Goal: Download file/media

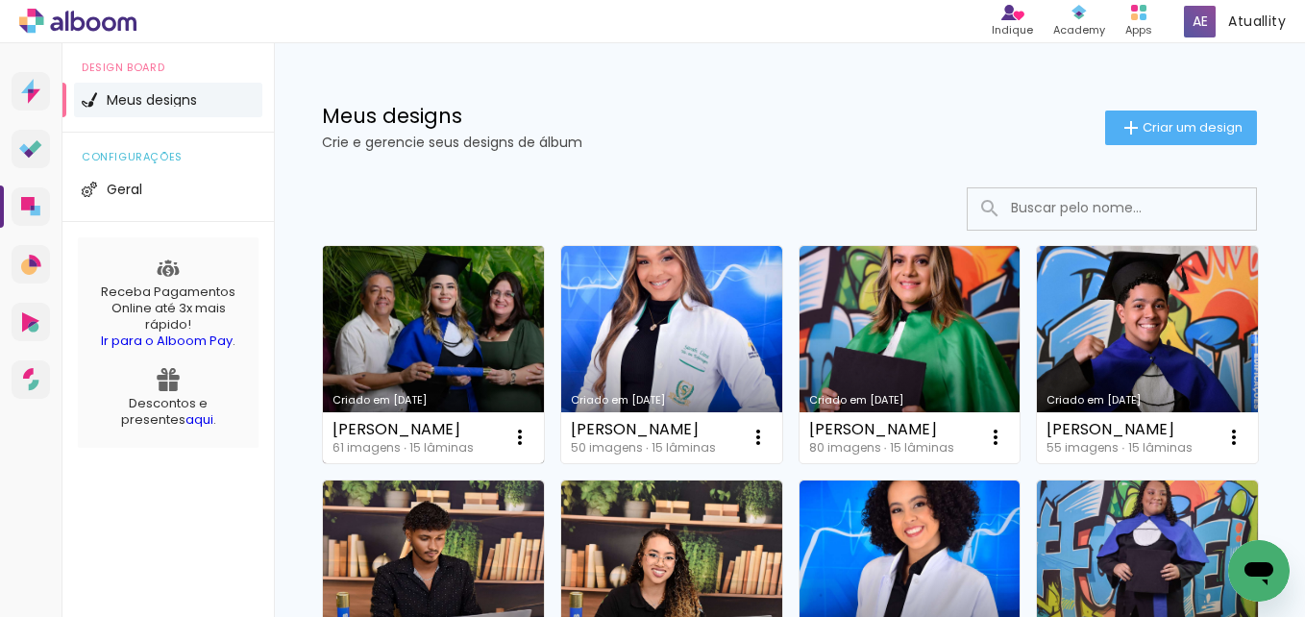
click at [381, 322] on link "Criado em [DATE]" at bounding box center [433, 354] width 221 height 217
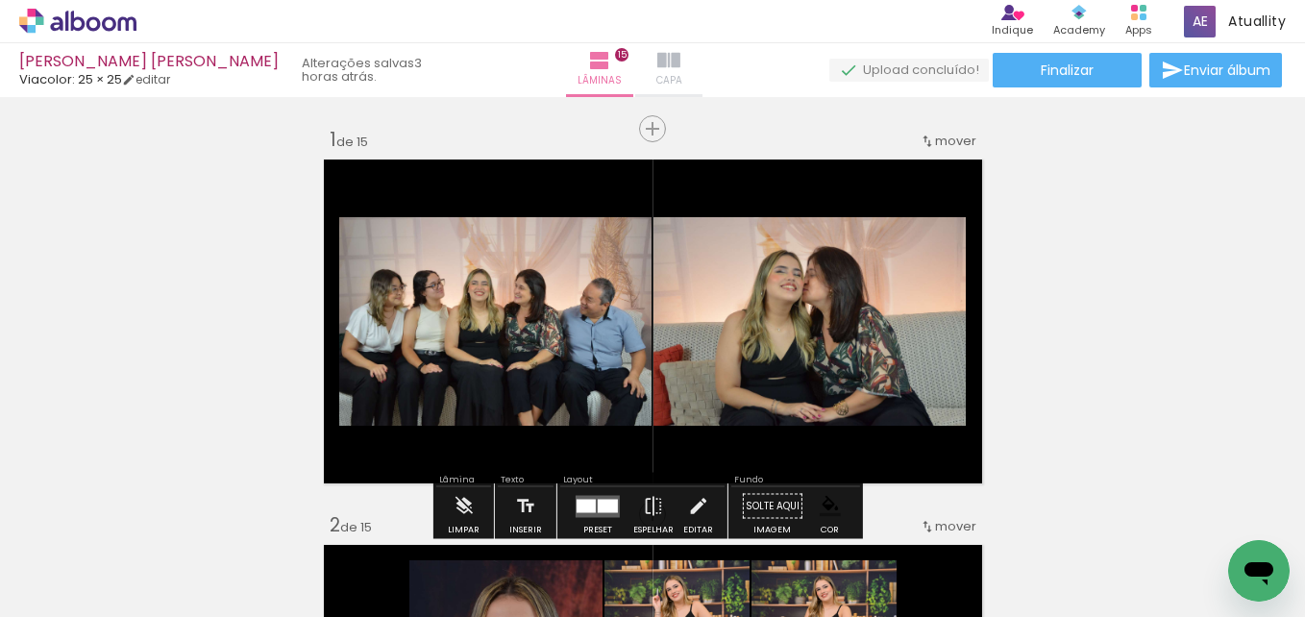
click at [661, 69] on iron-icon at bounding box center [668, 60] width 23 height 23
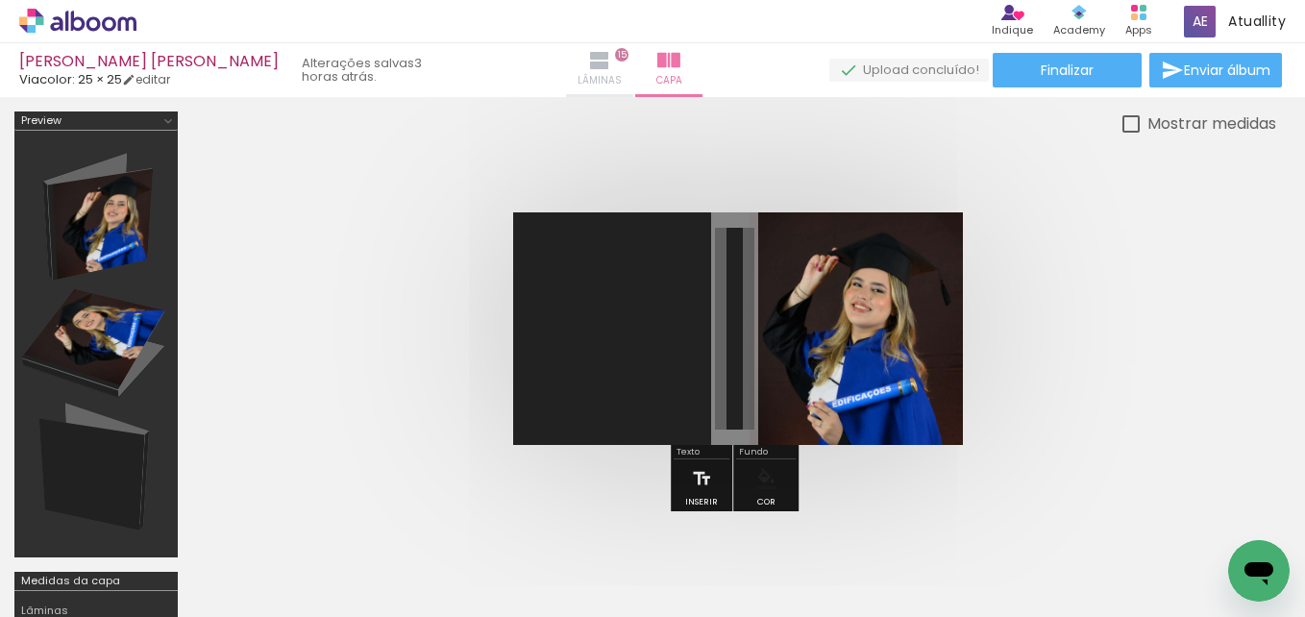
click at [594, 60] on iron-icon at bounding box center [599, 60] width 23 height 23
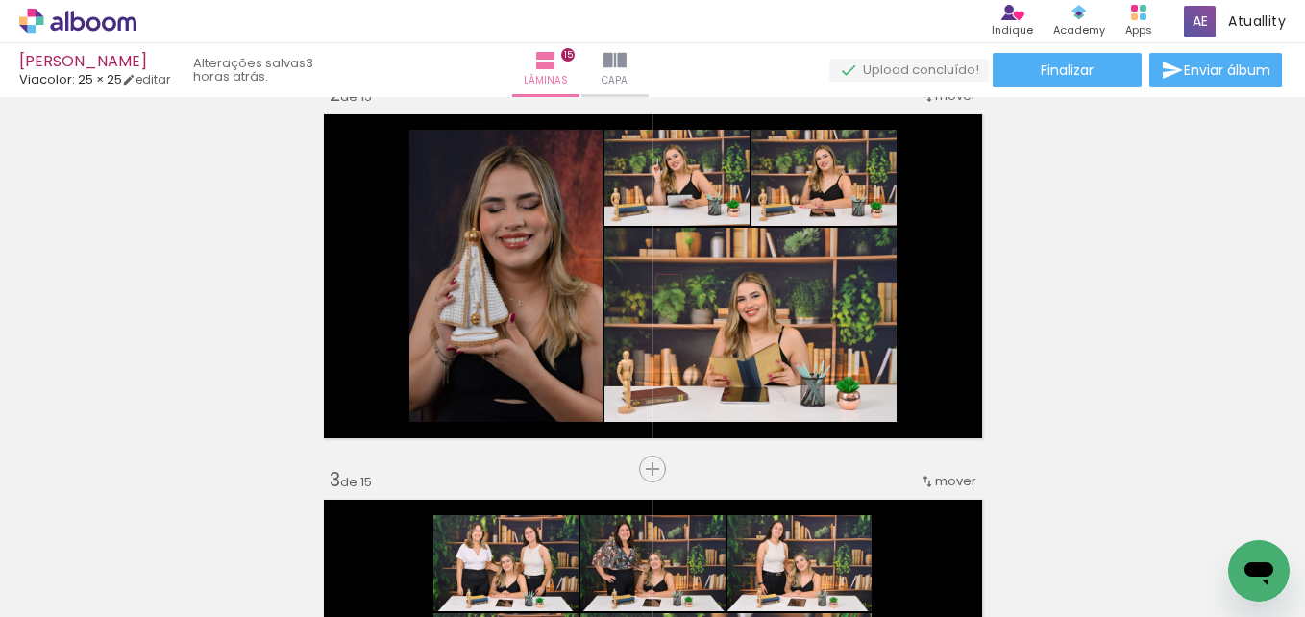
scroll to position [430, 0]
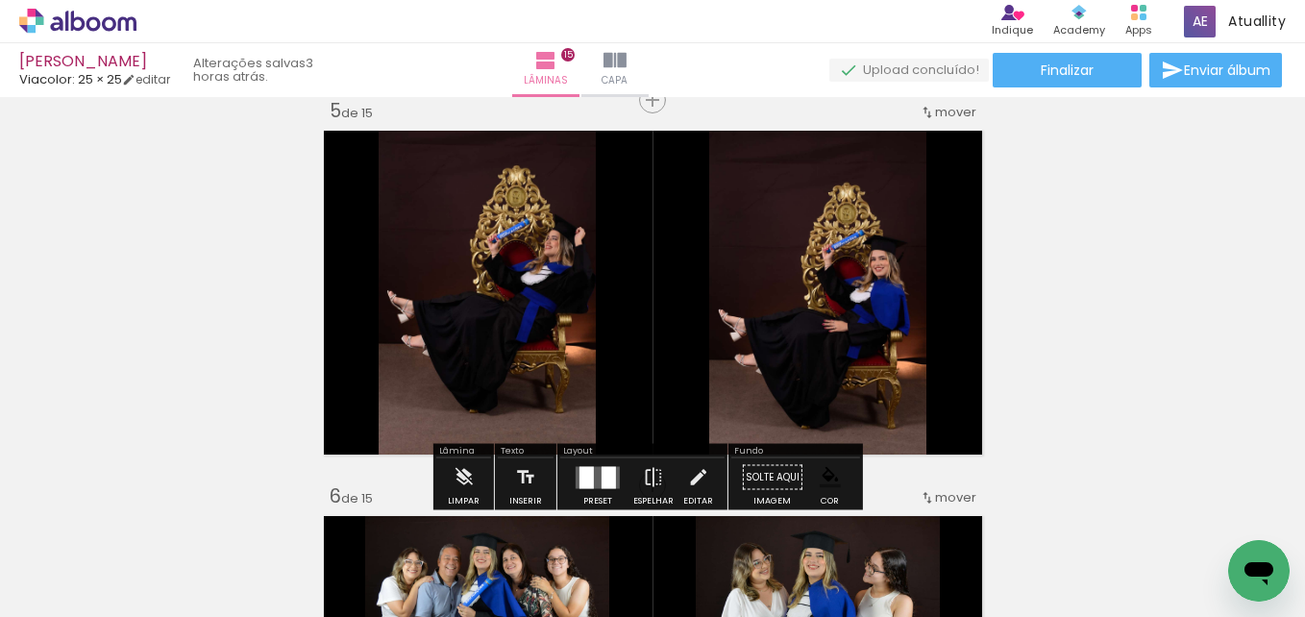
scroll to position [1570, 0]
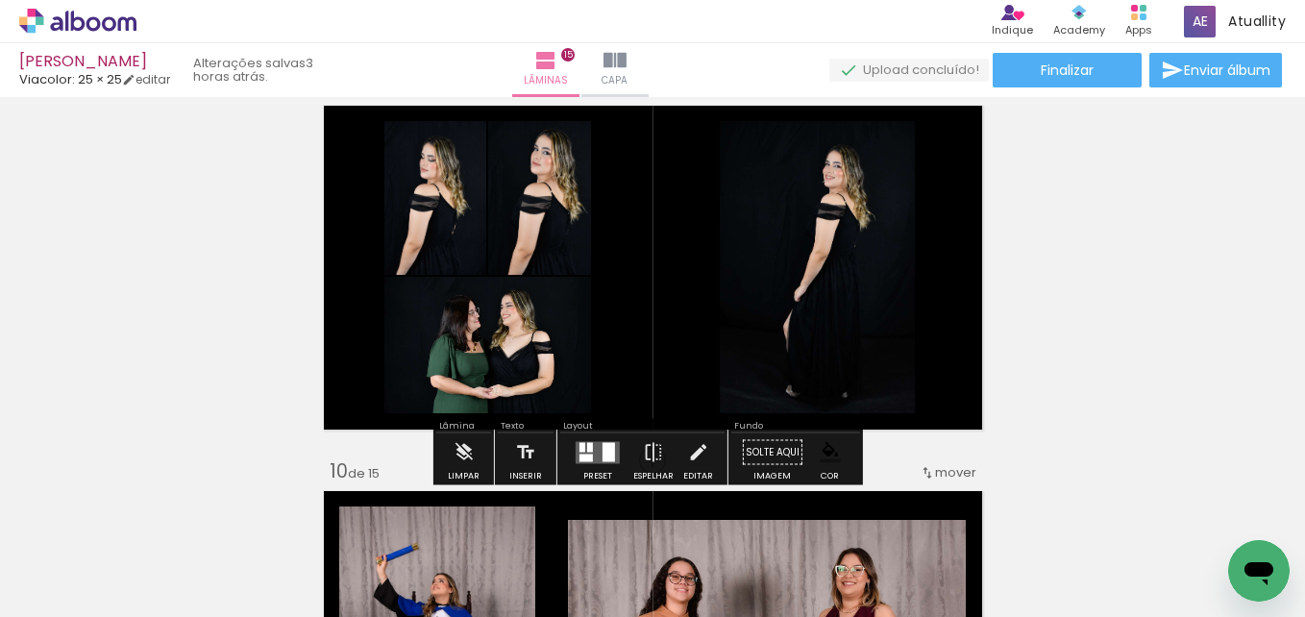
scroll to position [3139, 0]
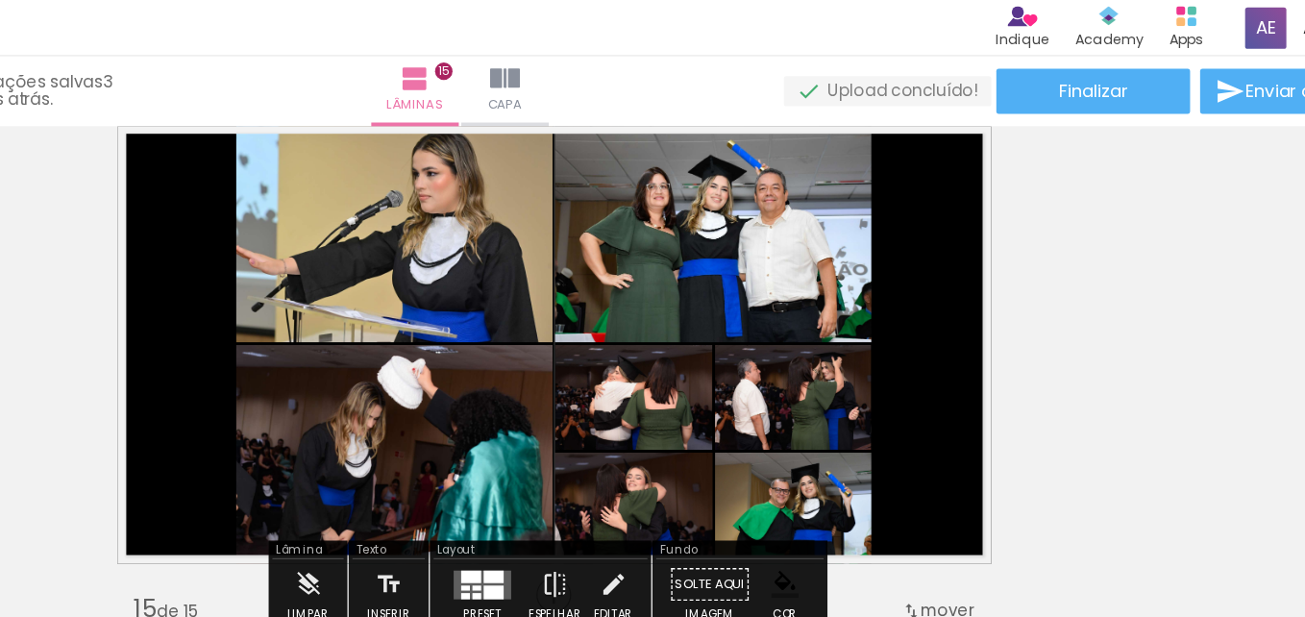
scroll to position [5070, 0]
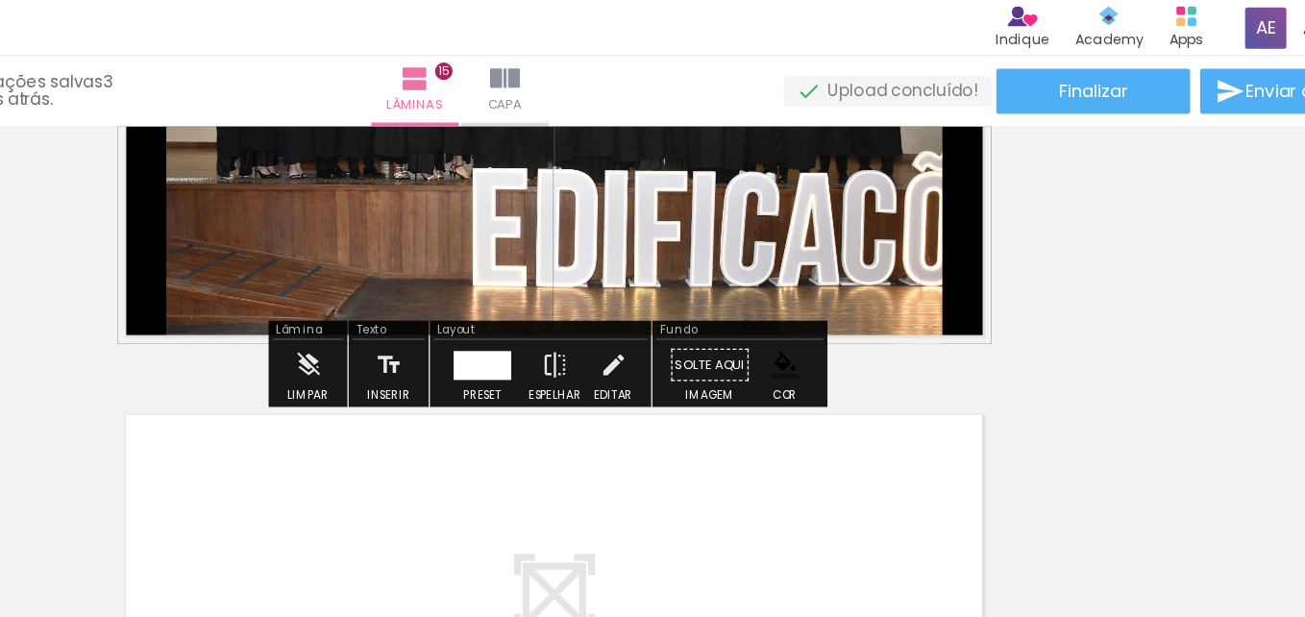
scroll to position [5644, 0]
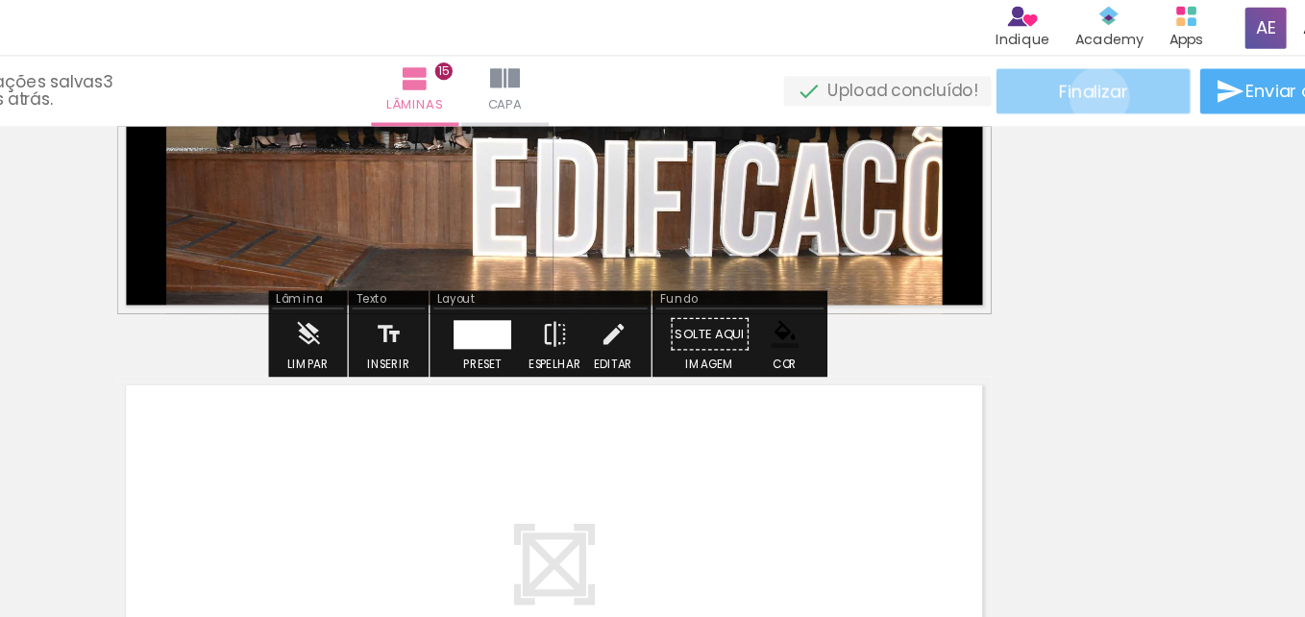
click at [1065, 74] on span "Finalizar" at bounding box center [1067, 69] width 53 height 13
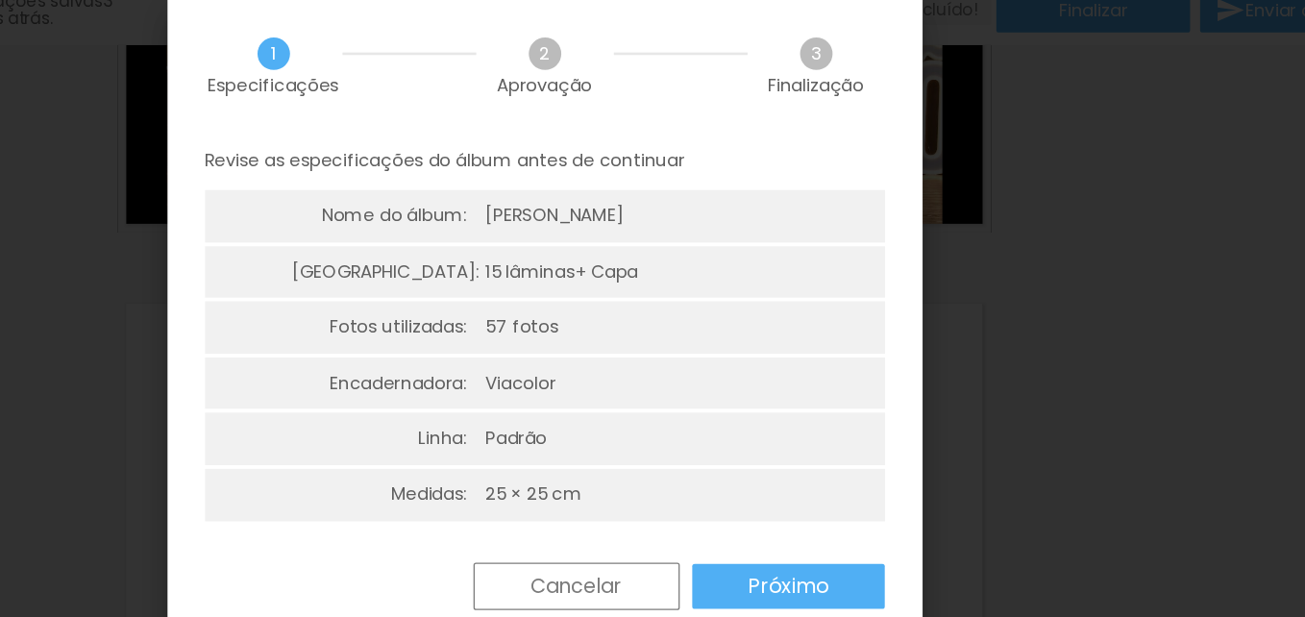
click at [782, 525] on paper-button "Próximo" at bounding box center [833, 513] width 148 height 35
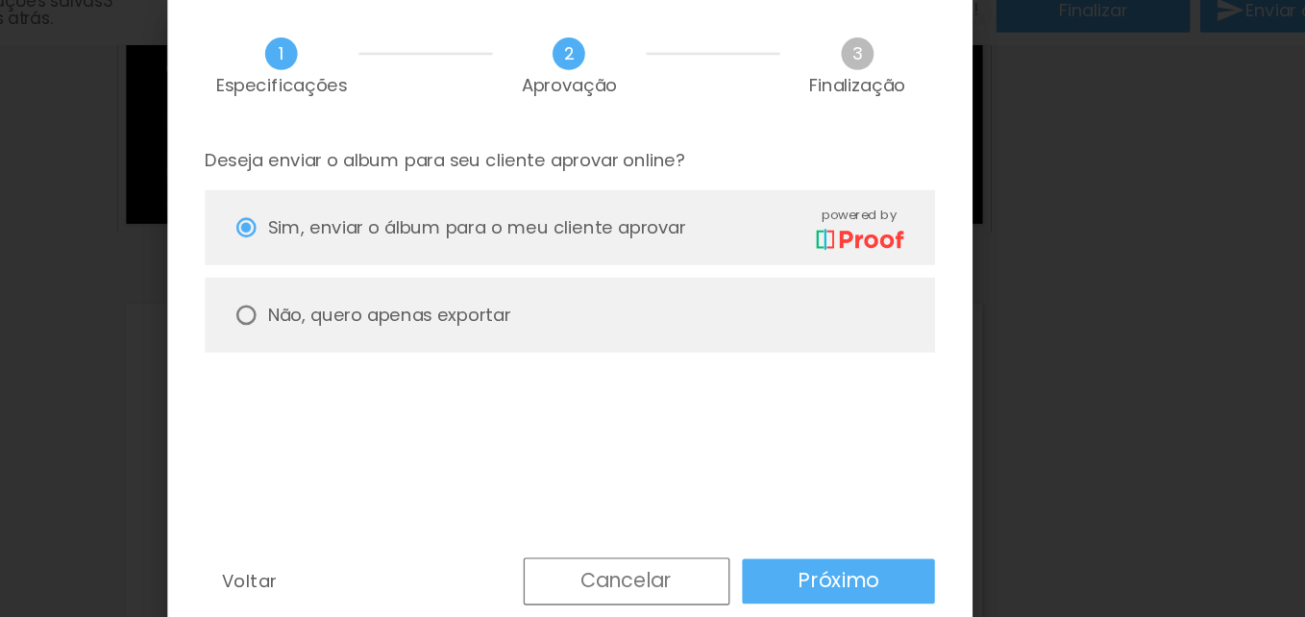
click at [747, 323] on paper-radio-button "Não, quero apenas exportar" at bounding box center [664, 305] width 561 height 58
type paper-radio-button "on"
click at [865, 497] on paper-button "Próximo" at bounding box center [872, 509] width 148 height 35
type input "Alta, 300 DPI"
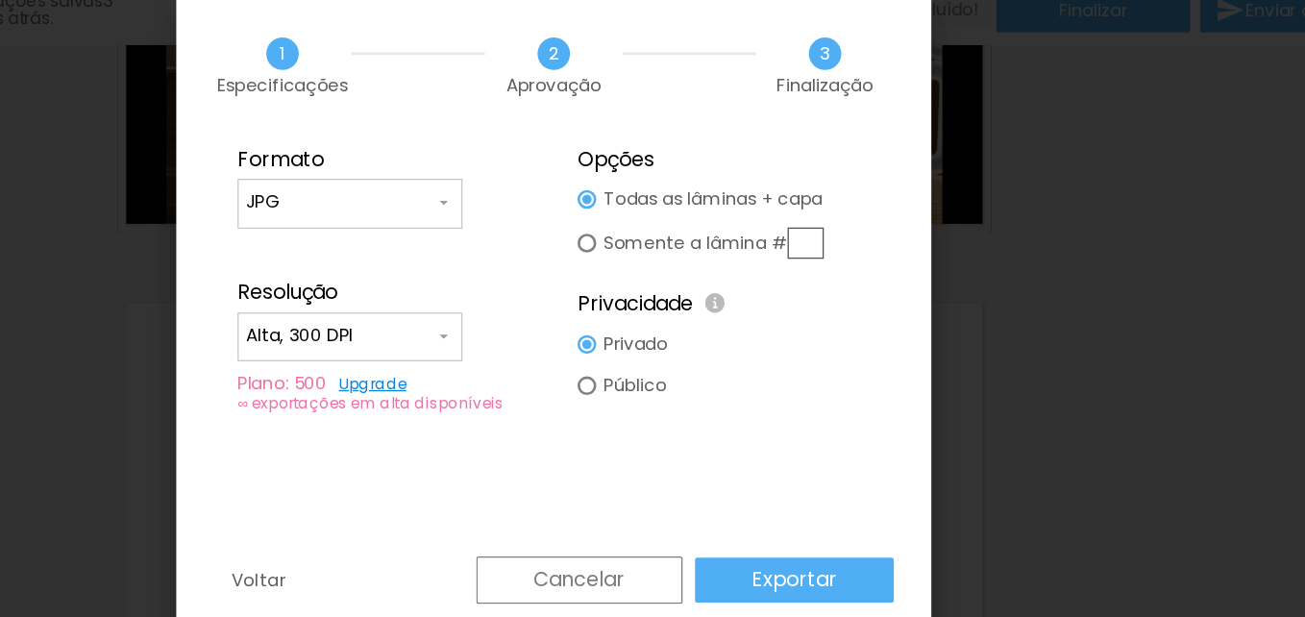
click at [532, 232] on paper-input-container "JPG" at bounding box center [495, 219] width 173 height 38
click at [513, 258] on paper-item "PDF" at bounding box center [495, 253] width 173 height 38
type input "PDF"
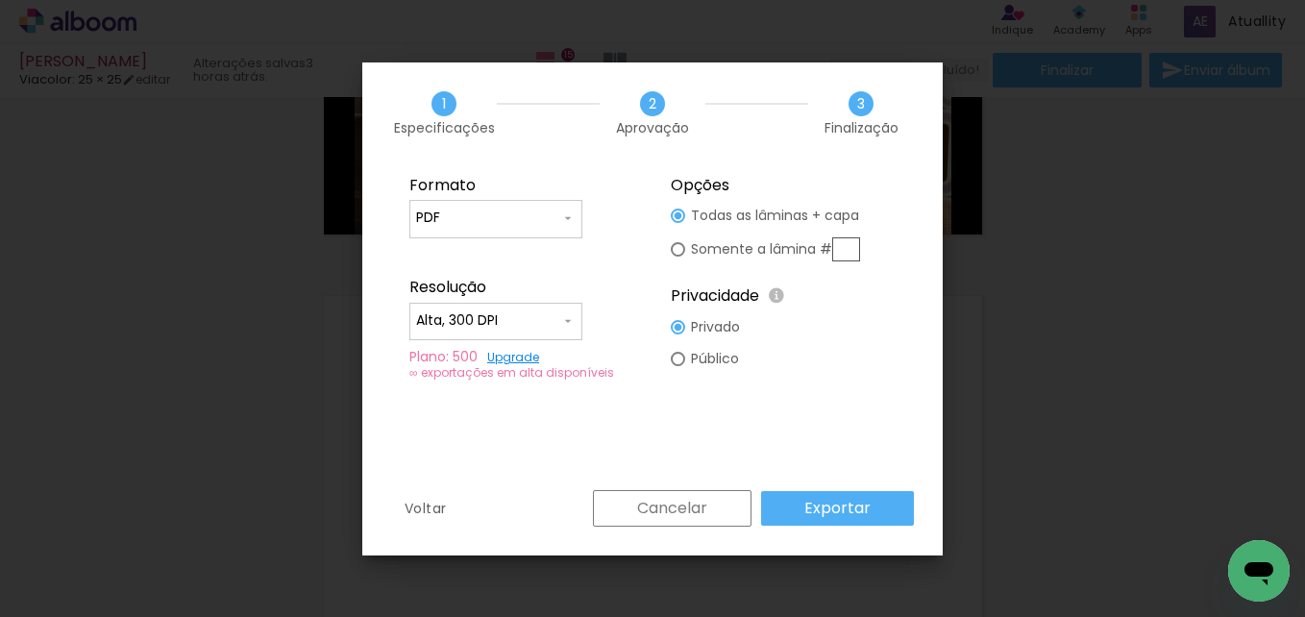
click at [431, 325] on input "Alta, 300 DPI" at bounding box center [488, 320] width 144 height 19
click at [0, 0] on slot "Baixa" at bounding box center [0, 0] width 0 height 0
click at [0, 0] on slot "Exportar" at bounding box center [0, 0] width 0 height 0
click at [859, 515] on div "Cancelar Exportar" at bounding box center [748, 508] width 331 height 37
click at [0, 0] on slot "Voltar" at bounding box center [0, 0] width 0 height 0
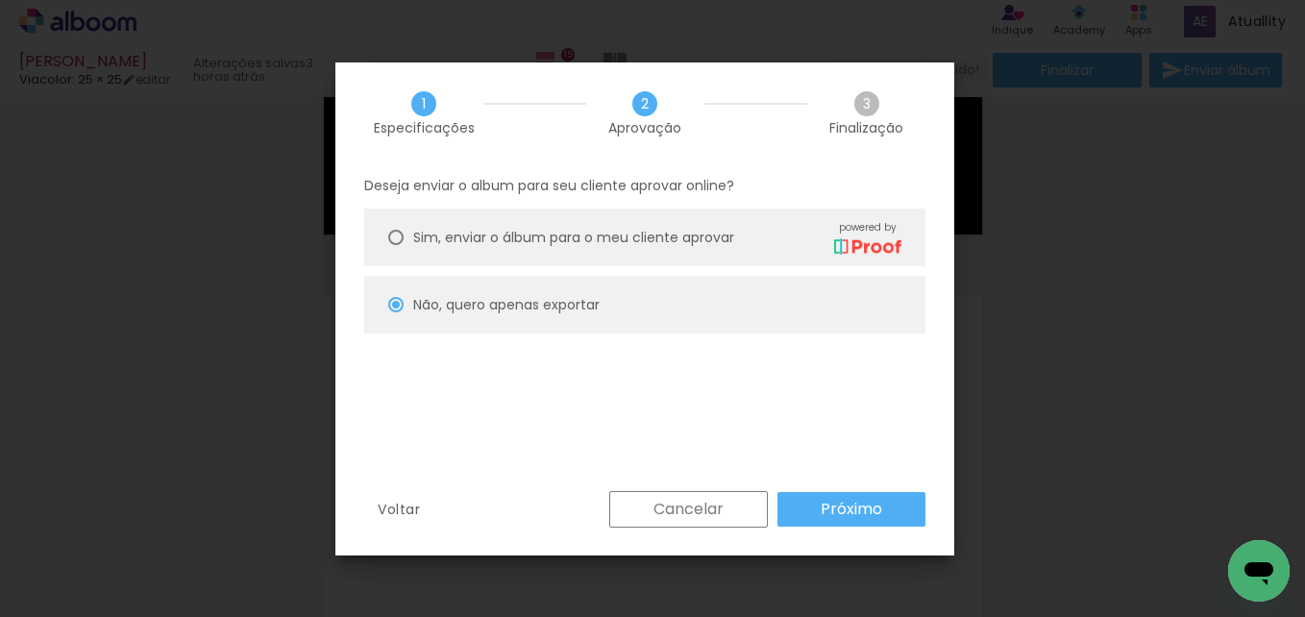
click at [0, 0] on slot "Próximo" at bounding box center [0, 0] width 0 height 0
type input "Baixa"
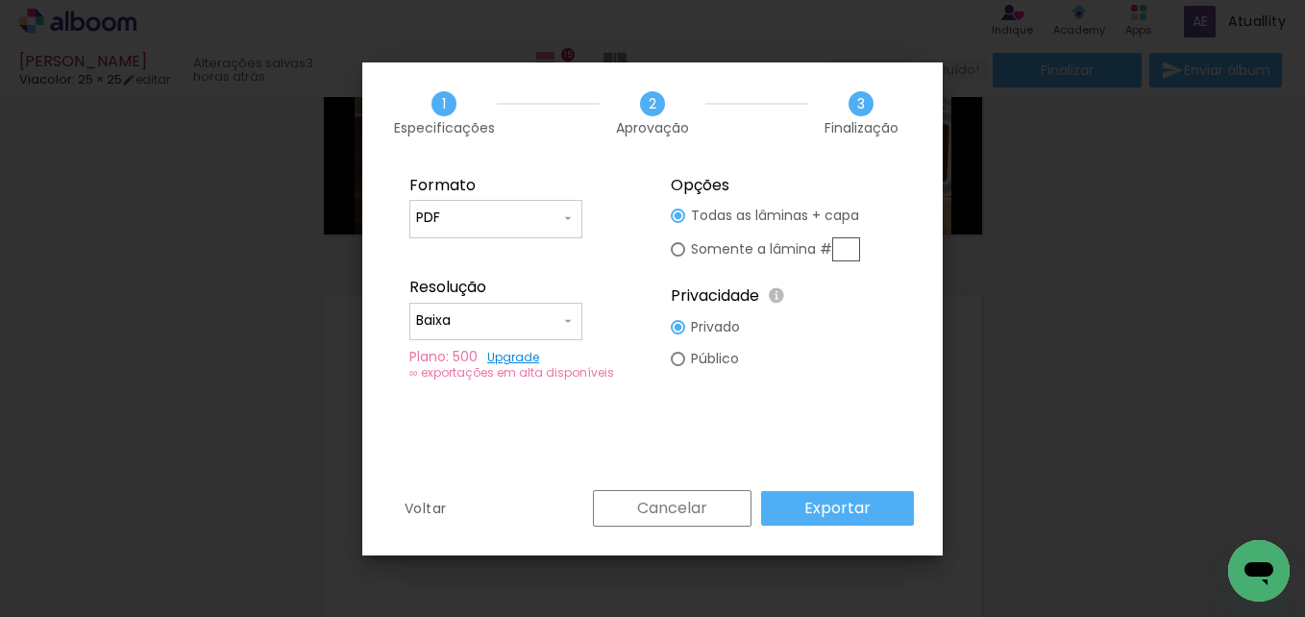
click at [544, 315] on input "Baixa" at bounding box center [488, 320] width 144 height 19
click at [538, 363] on paper-item "Baixa" at bounding box center [495, 356] width 173 height 38
click at [842, 491] on paper-button "Exportar" at bounding box center [837, 508] width 153 height 35
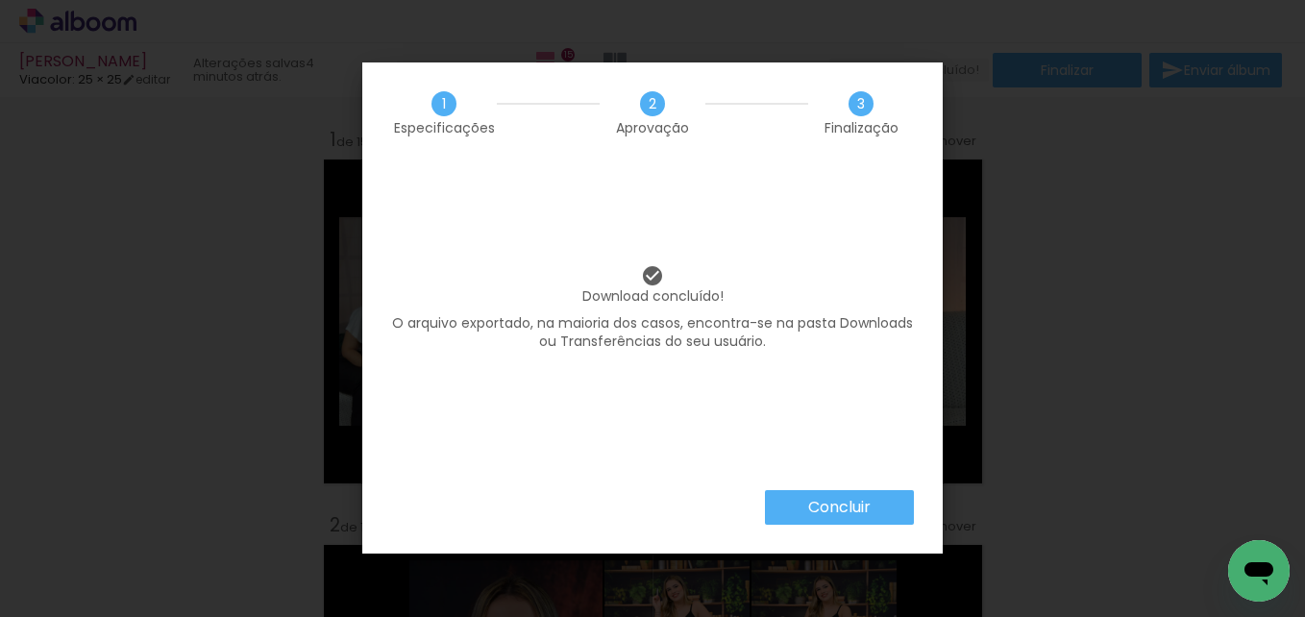
drag, startPoint x: 0, startPoint y: 0, endPoint x: 828, endPoint y: 522, distance: 979.0
click at [828, 522] on paper-button "Concluir" at bounding box center [839, 507] width 149 height 35
